Goal: Information Seeking & Learning: Learn about a topic

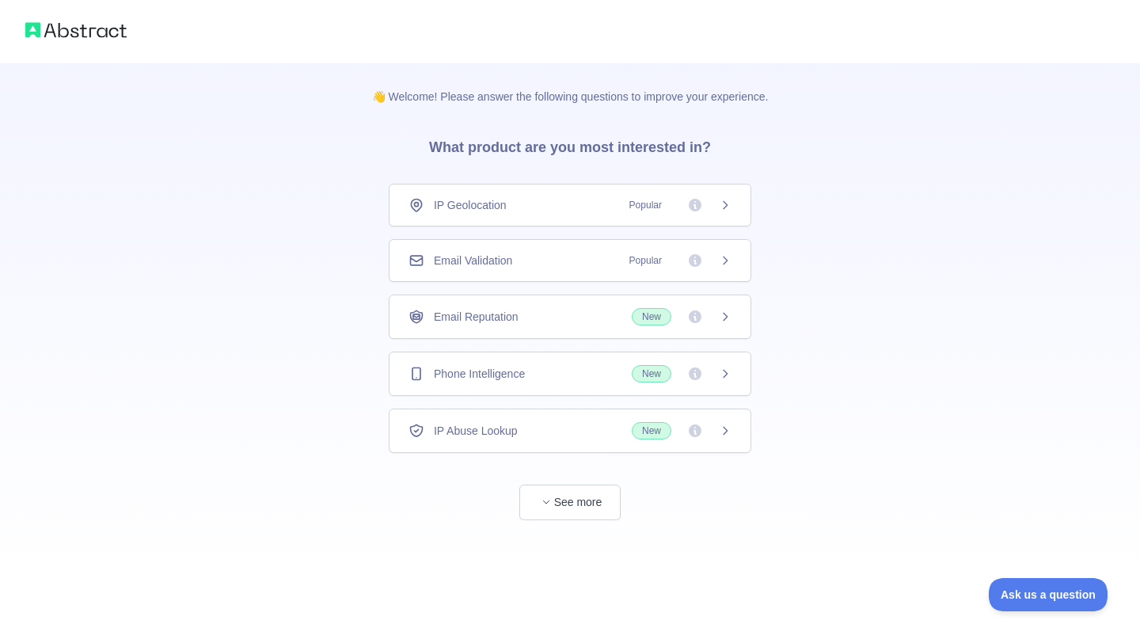
click at [510, 208] on div "IP Geolocation Popular" at bounding box center [570, 205] width 323 height 16
click at [492, 423] on span "IP Abuse Lookup" at bounding box center [476, 431] width 84 height 16
click at [535, 252] on div "Email Validation Popular" at bounding box center [570, 260] width 363 height 43
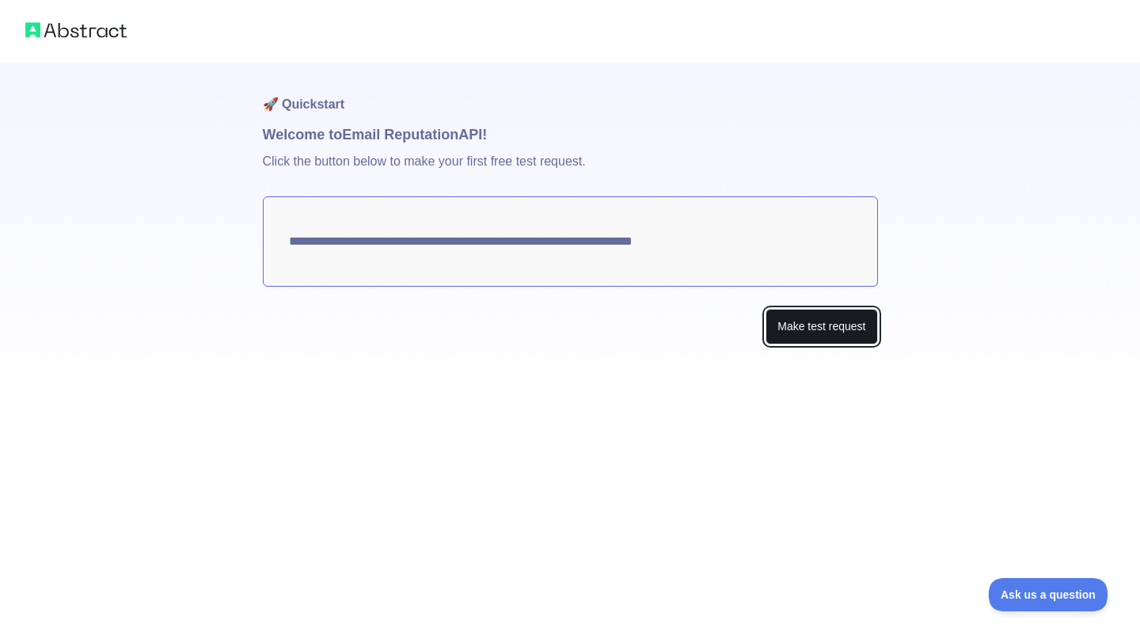
click at [795, 317] on button "Make test request" at bounding box center [822, 327] width 112 height 36
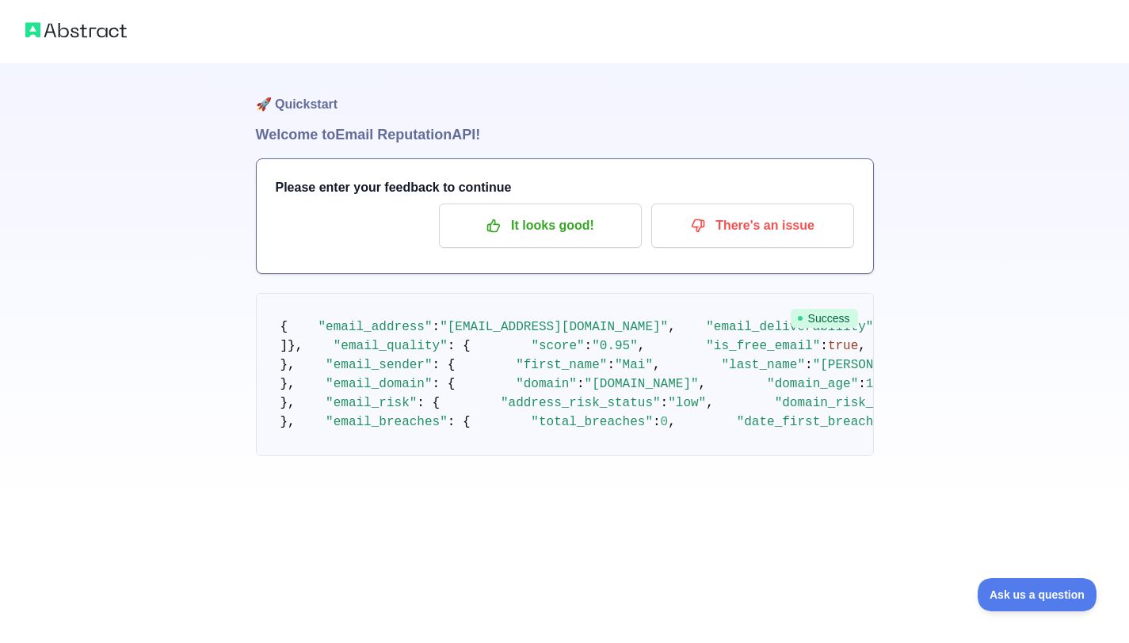
scroll to position [275, 0]
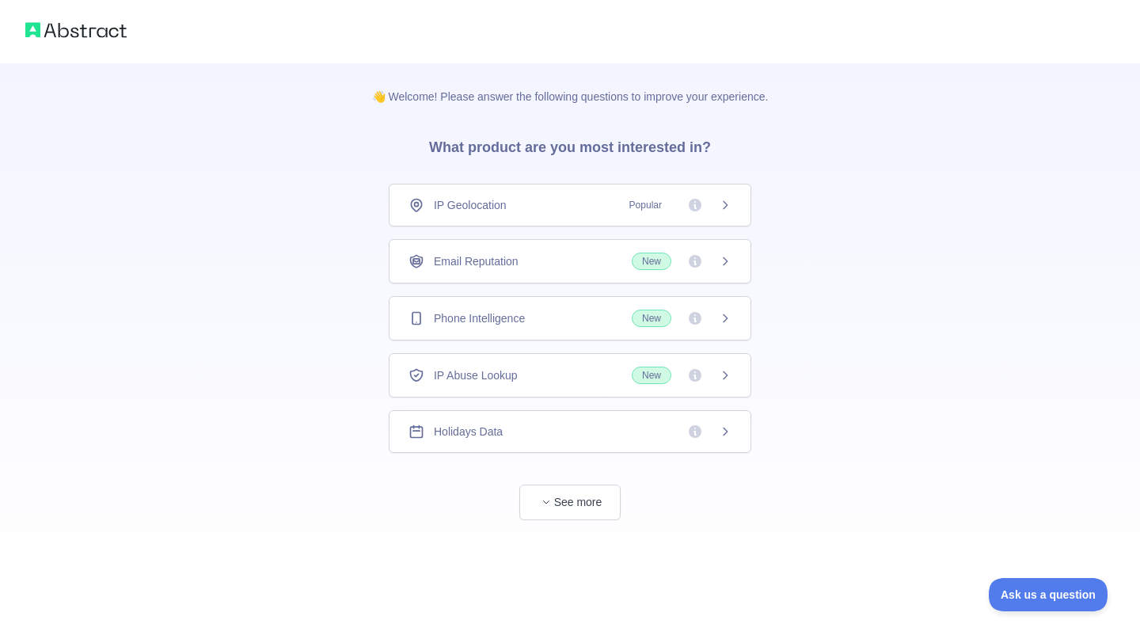
click at [559, 520] on div "👋 Welcome! Please answer the following questions to improve your experience. Wh…" at bounding box center [570, 323] width 447 height 520
click at [558, 499] on button "See more" at bounding box center [570, 503] width 101 height 36
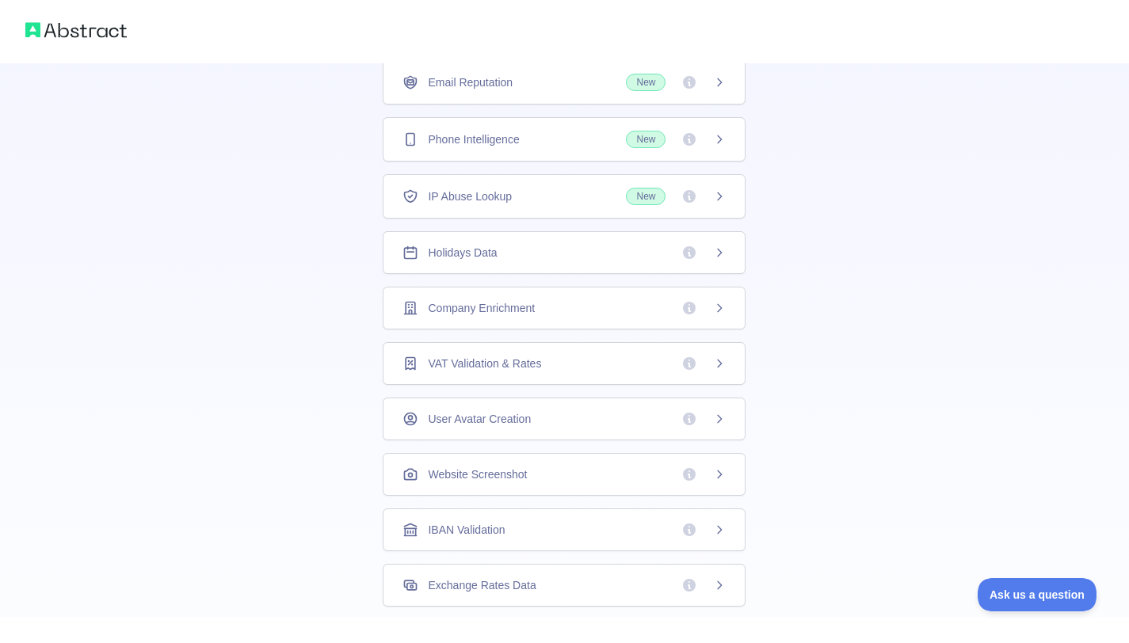
scroll to position [34, 0]
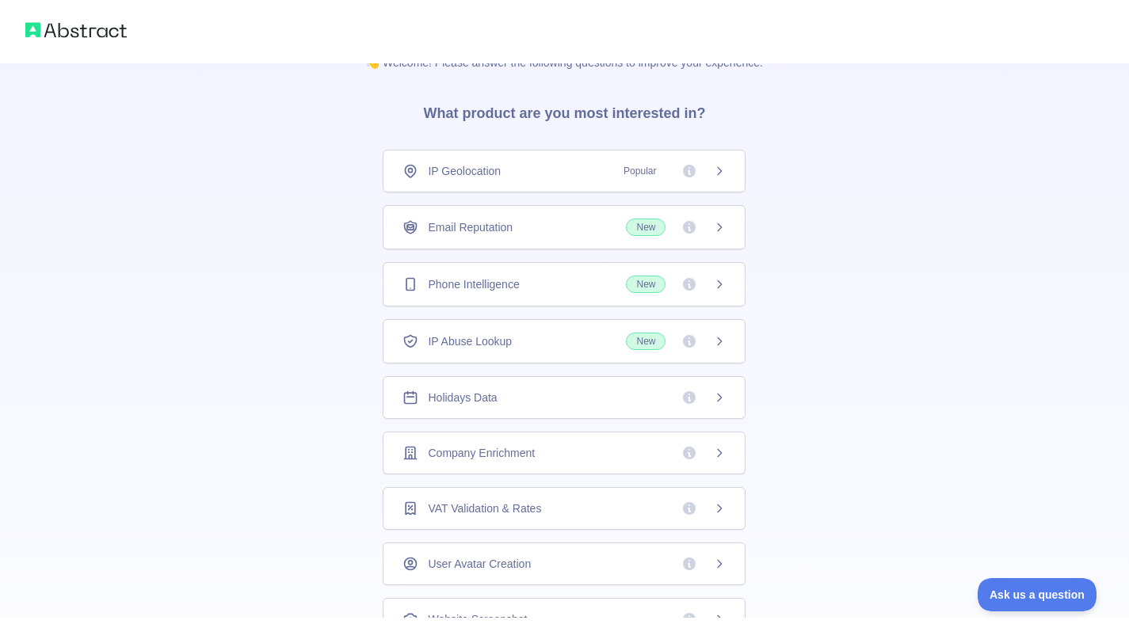
click at [720, 169] on div "IP Geolocation Popular" at bounding box center [564, 171] width 363 height 43
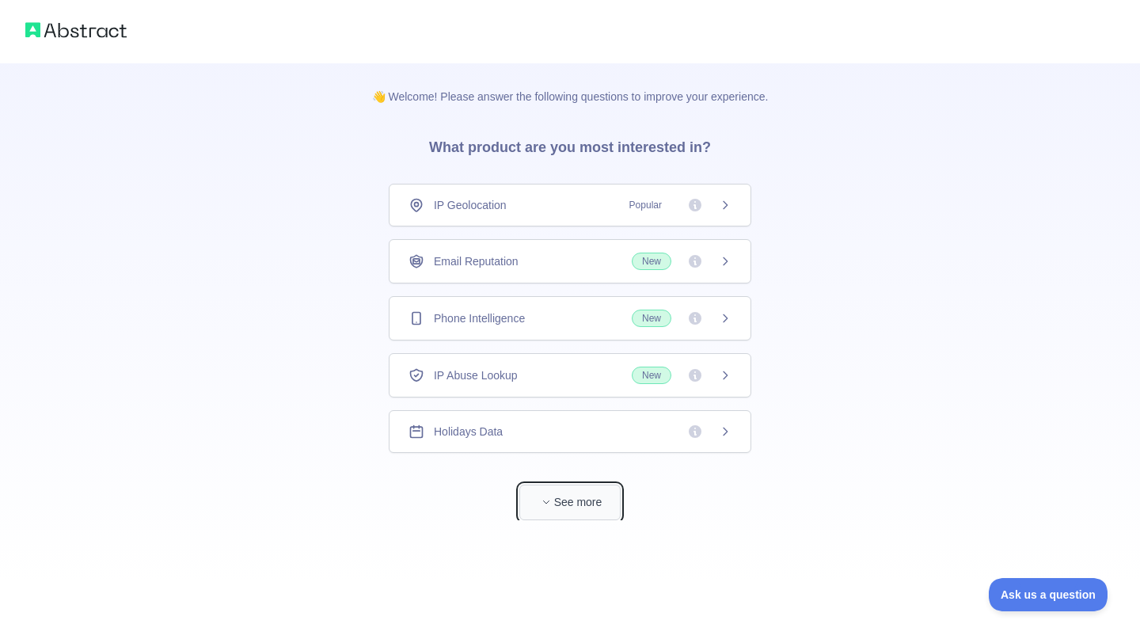
click at [551, 503] on span "button" at bounding box center [547, 502] width 16 height 16
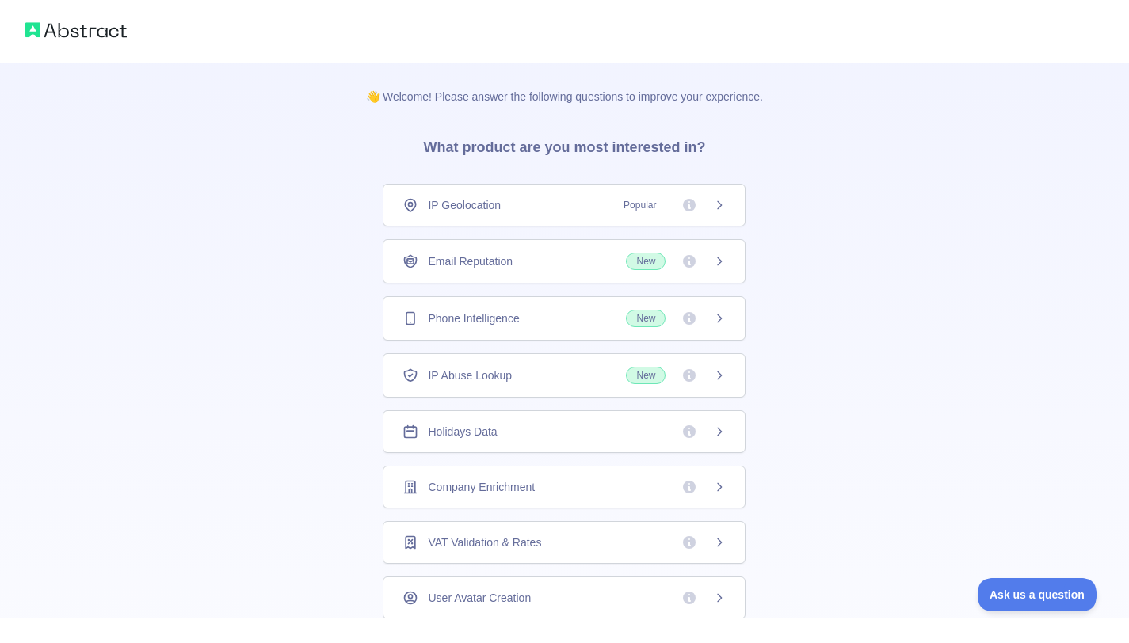
click at [562, 217] on div "IP Geolocation Popular" at bounding box center [564, 205] width 363 height 43
